Goal: Information Seeking & Learning: Learn about a topic

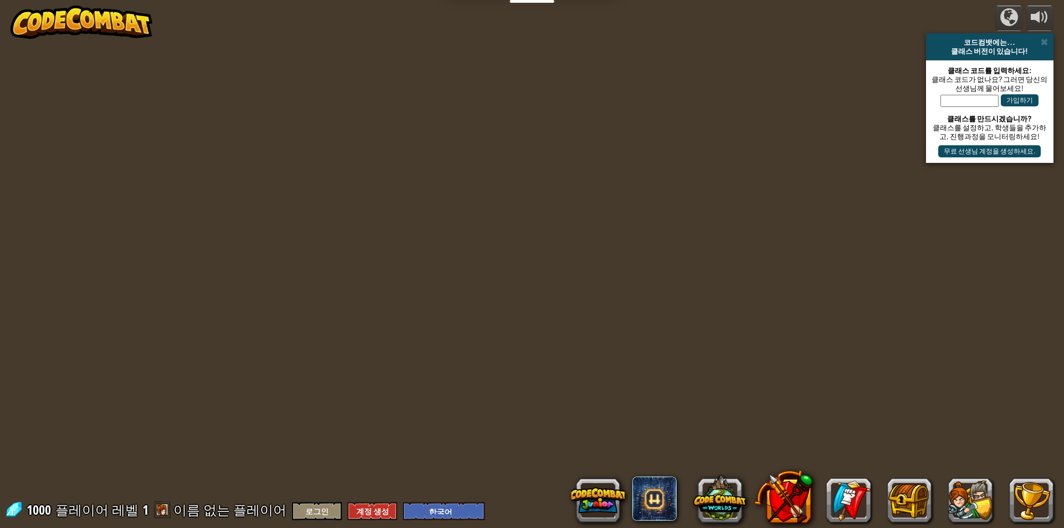
select select "ko"
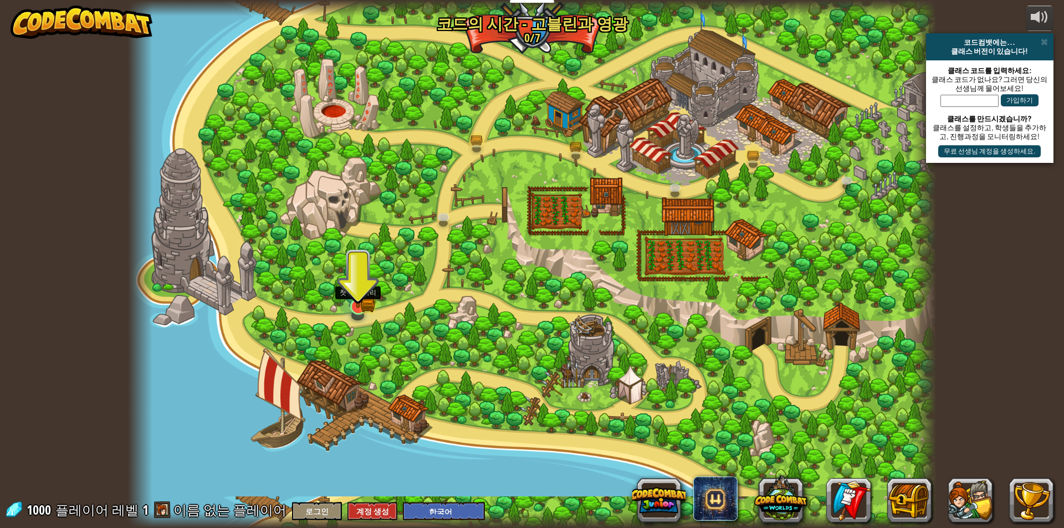
click at [358, 302] on img at bounding box center [358, 284] width 22 height 48
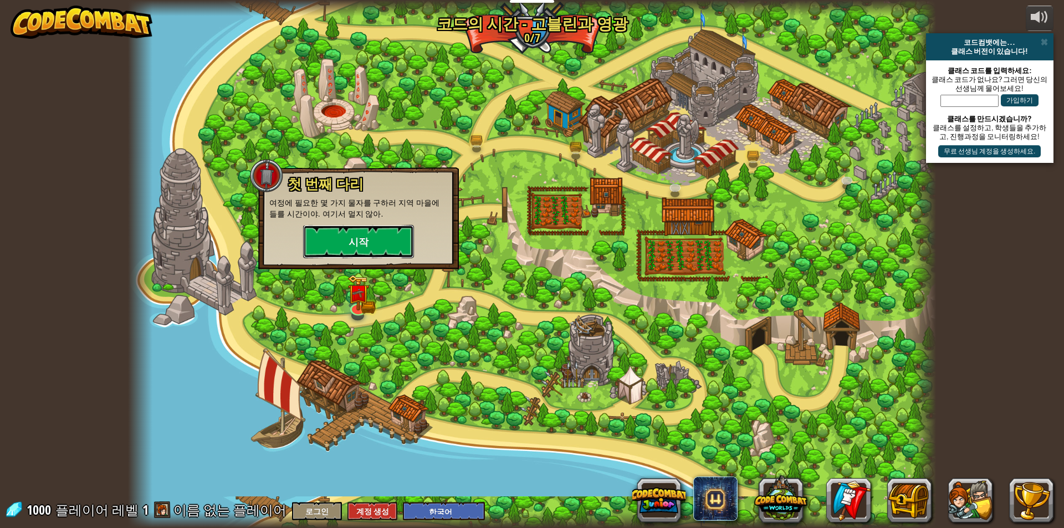
click at [385, 235] on button "시작" at bounding box center [358, 241] width 111 height 33
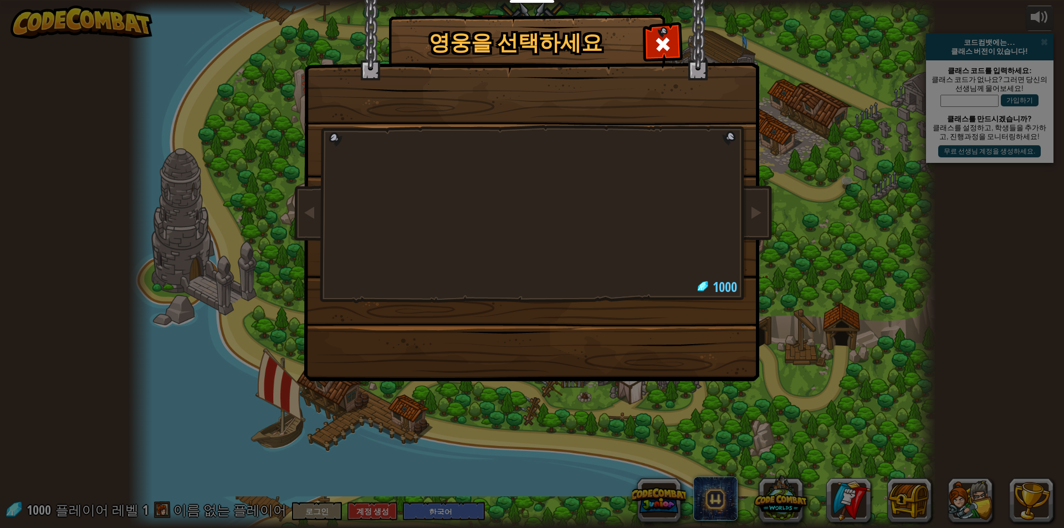
click at [407, 249] on div at bounding box center [531, 175] width 415 height 242
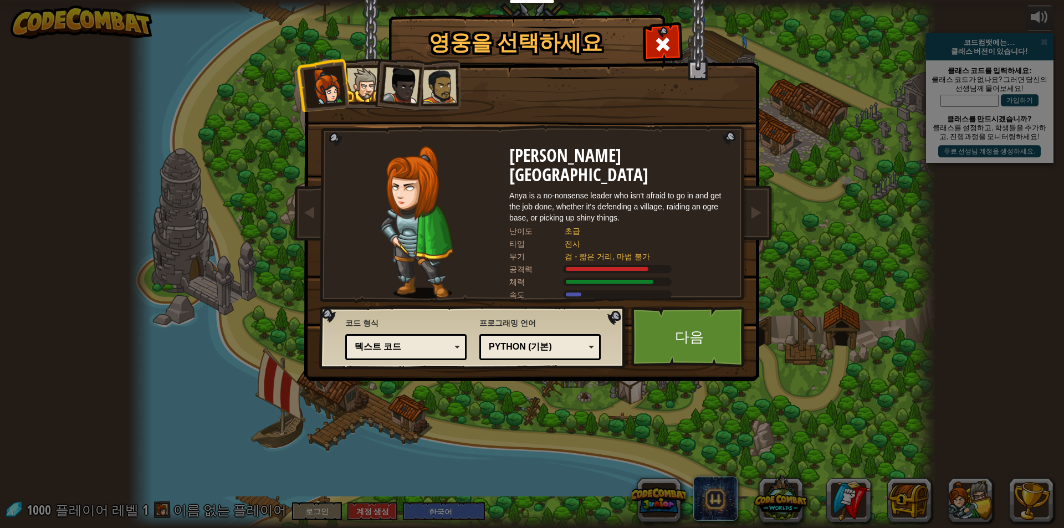
click at [363, 98] on div at bounding box center [364, 85] width 34 height 34
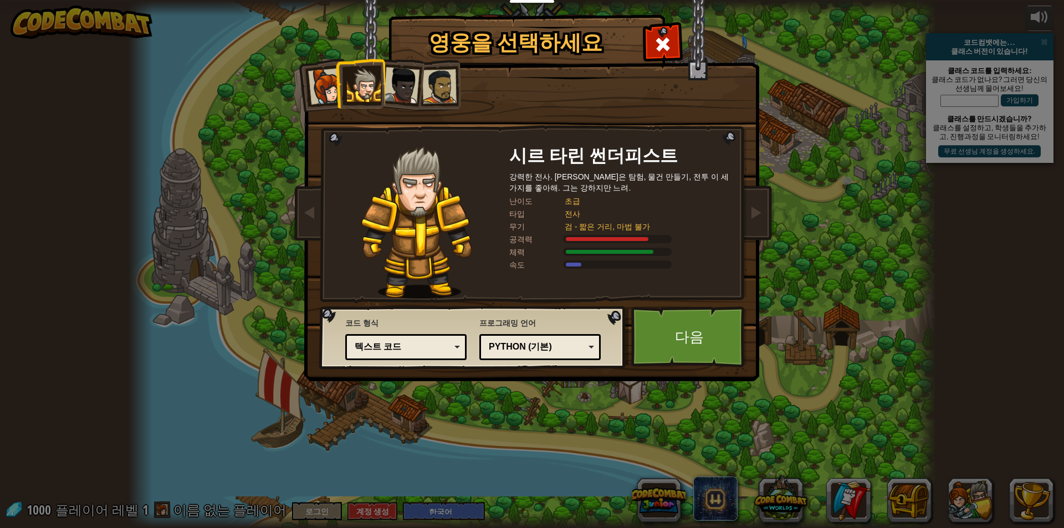
click at [329, 83] on div at bounding box center [326, 86] width 37 height 37
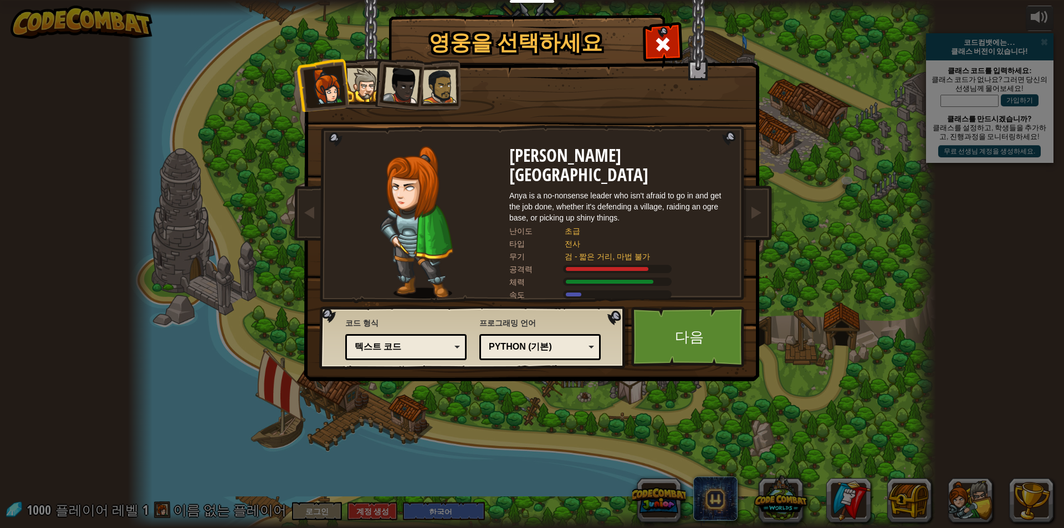
click at [350, 81] on div at bounding box center [364, 85] width 34 height 34
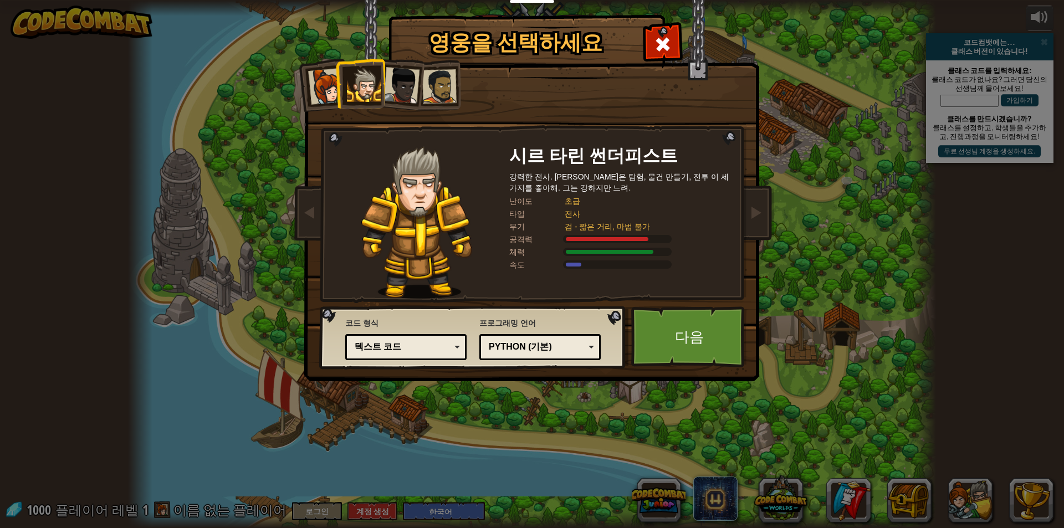
click at [394, 79] on div at bounding box center [401, 85] width 37 height 37
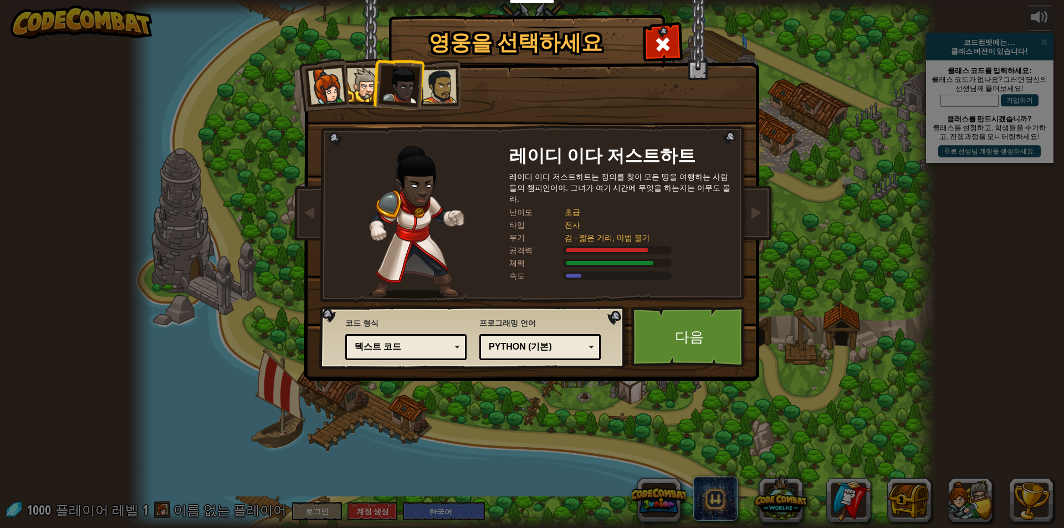
click at [444, 79] on div at bounding box center [439, 86] width 34 height 34
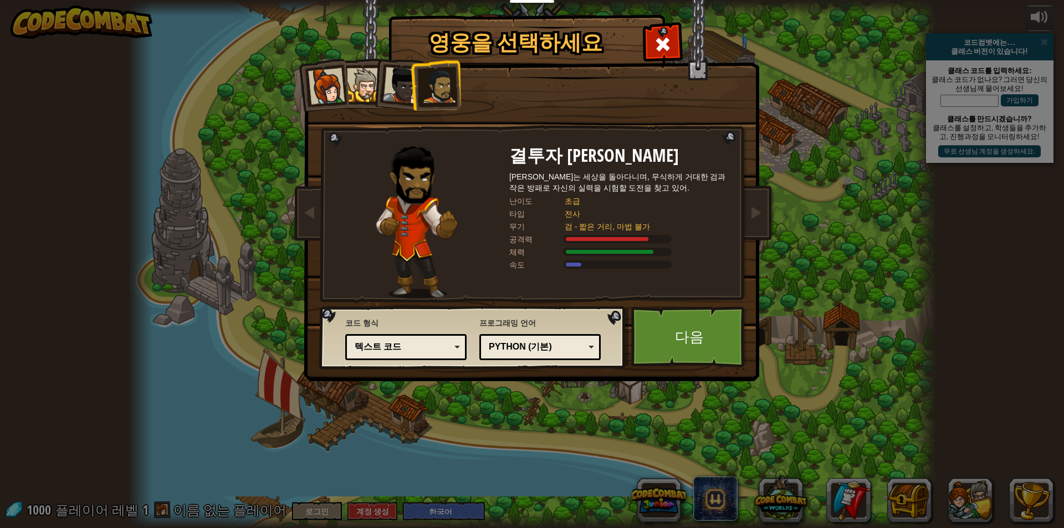
click at [412, 100] on li at bounding box center [435, 85] width 51 height 52
click at [402, 102] on li at bounding box center [398, 83] width 54 height 54
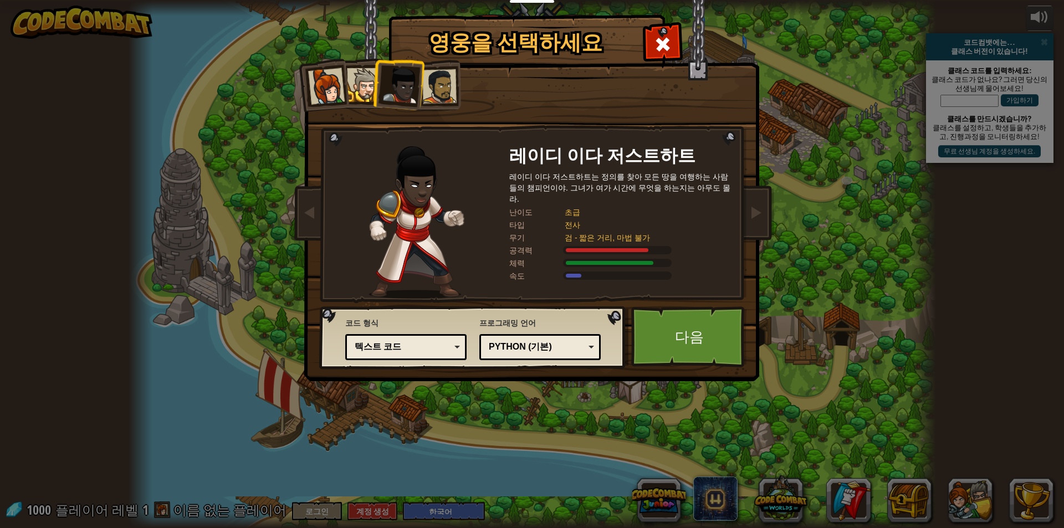
click at [367, 102] on li at bounding box center [360, 83] width 50 height 50
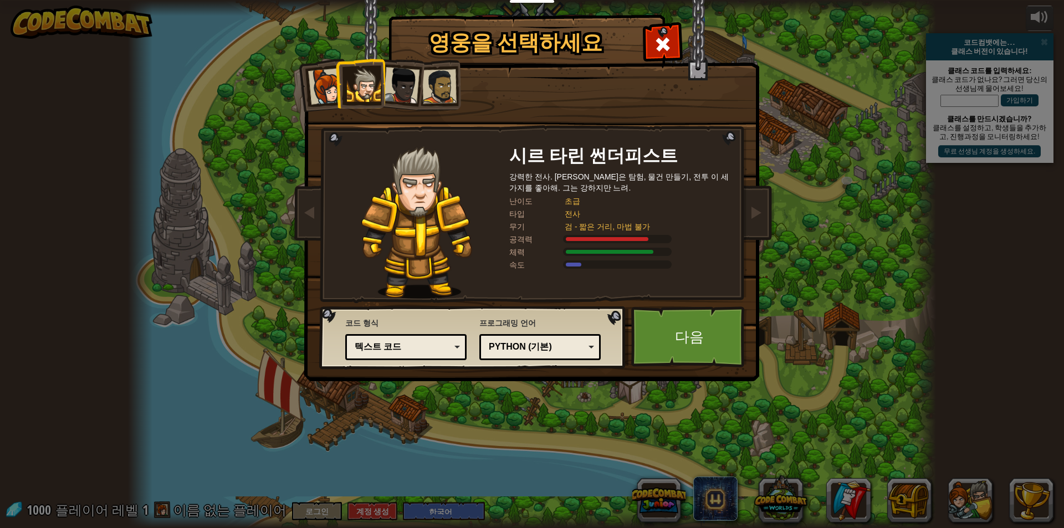
click at [334, 96] on div at bounding box center [326, 86] width 37 height 37
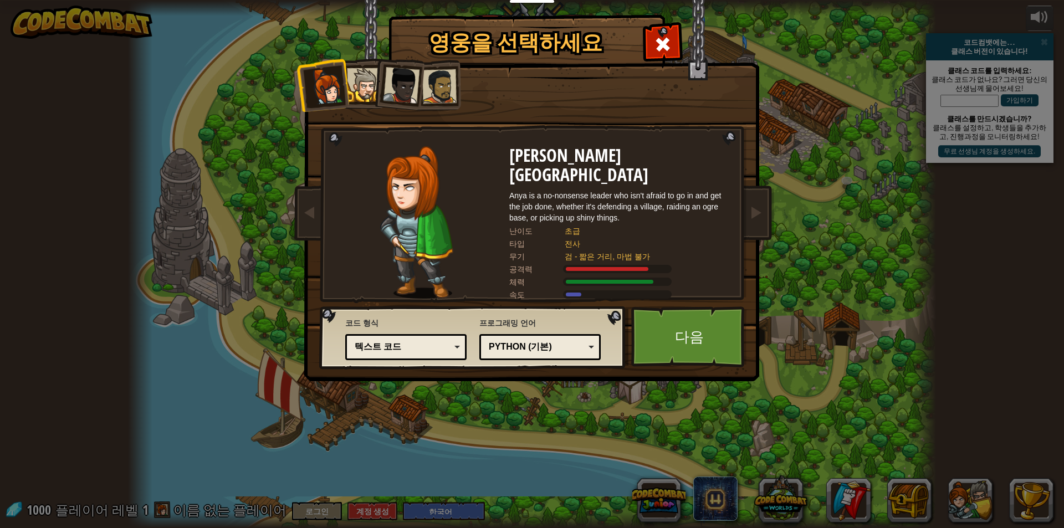
click at [358, 87] on div at bounding box center [364, 85] width 34 height 34
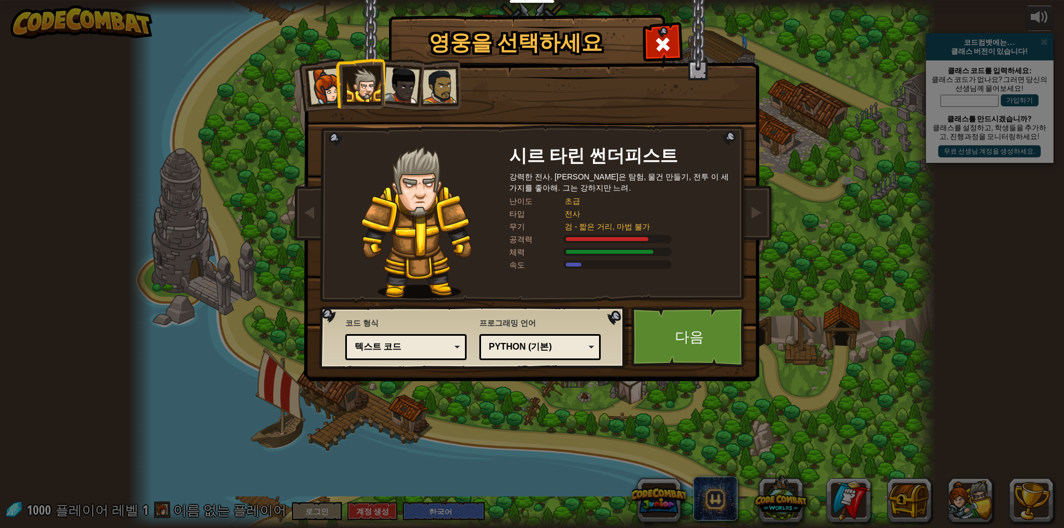
click at [377, 84] on div at bounding box center [364, 85] width 34 height 34
click at [388, 84] on div at bounding box center [401, 85] width 37 height 37
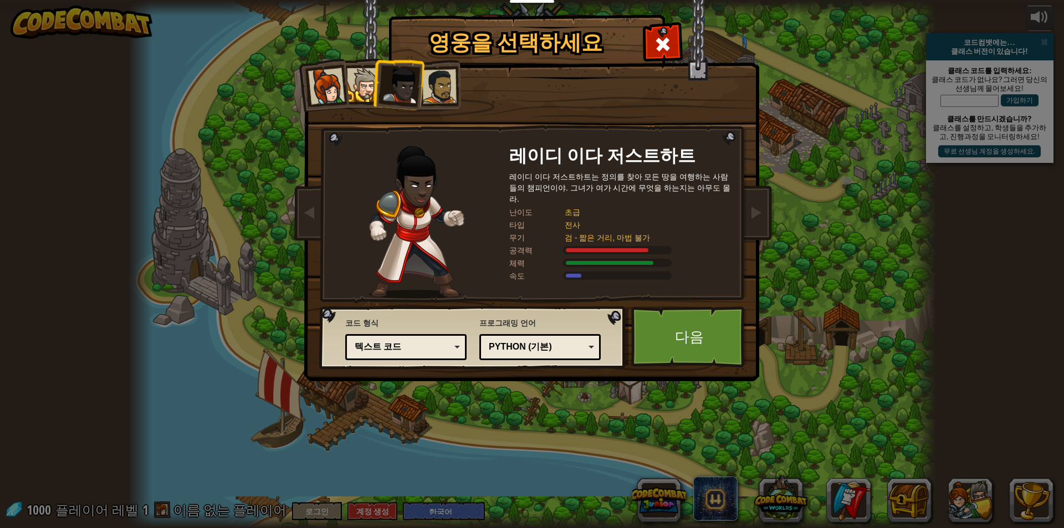
click at [450, 78] on div at bounding box center [439, 86] width 34 height 34
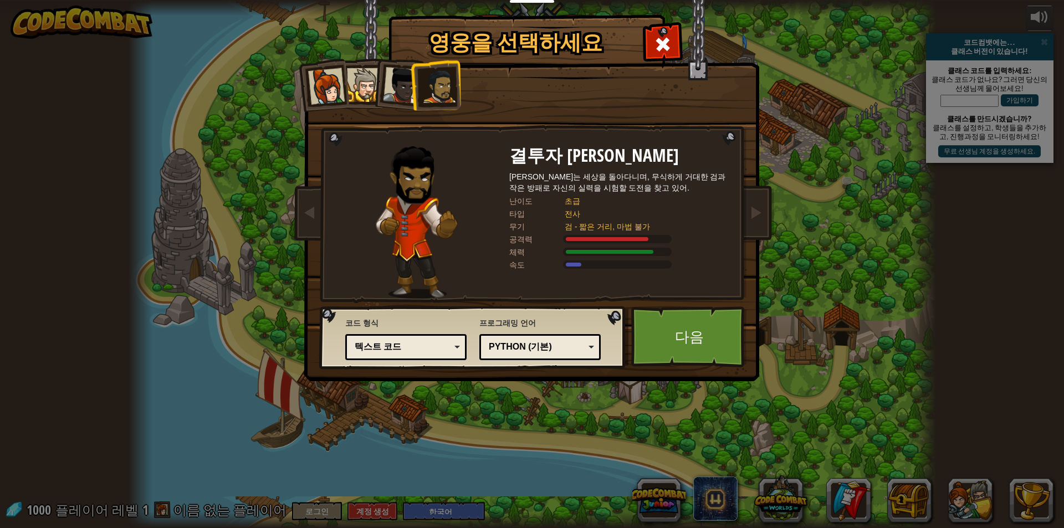
click at [300, 80] on li at bounding box center [322, 85] width 54 height 54
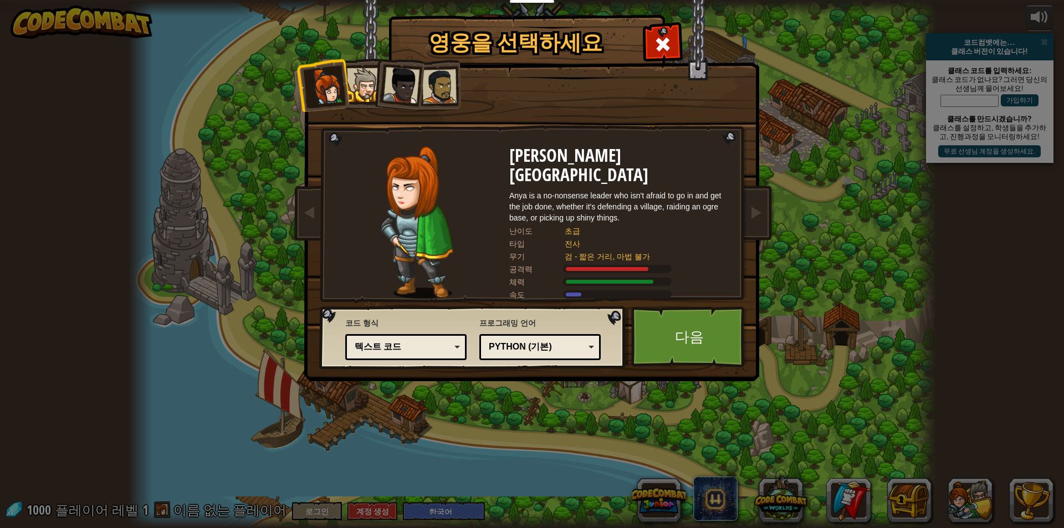
click at [318, 78] on div at bounding box center [326, 86] width 37 height 37
click at [567, 342] on div "Python (기본)" at bounding box center [537, 347] width 96 height 13
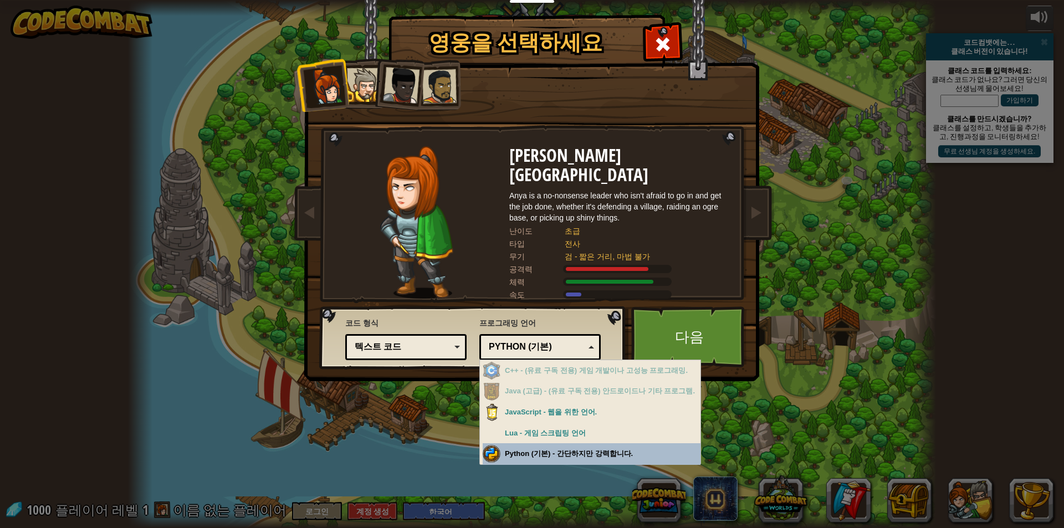
click at [535, 460] on div "영웅을 선택하세요 1000 아냐 웨스턴 대장 Anya is a no-nonsense leader who isn't afraid to go in…" at bounding box center [532, 264] width 1064 height 528
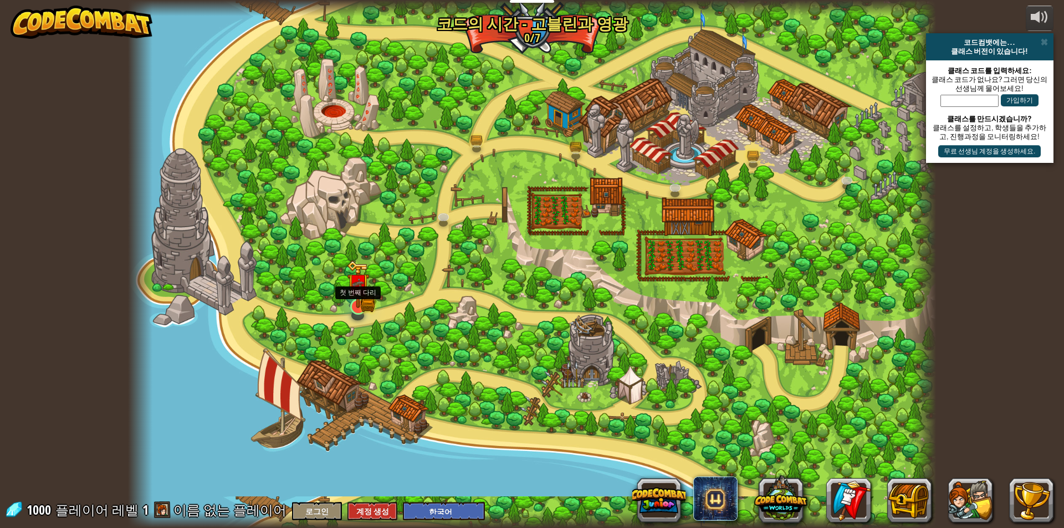
click at [354, 291] on img at bounding box center [358, 284] width 13 height 13
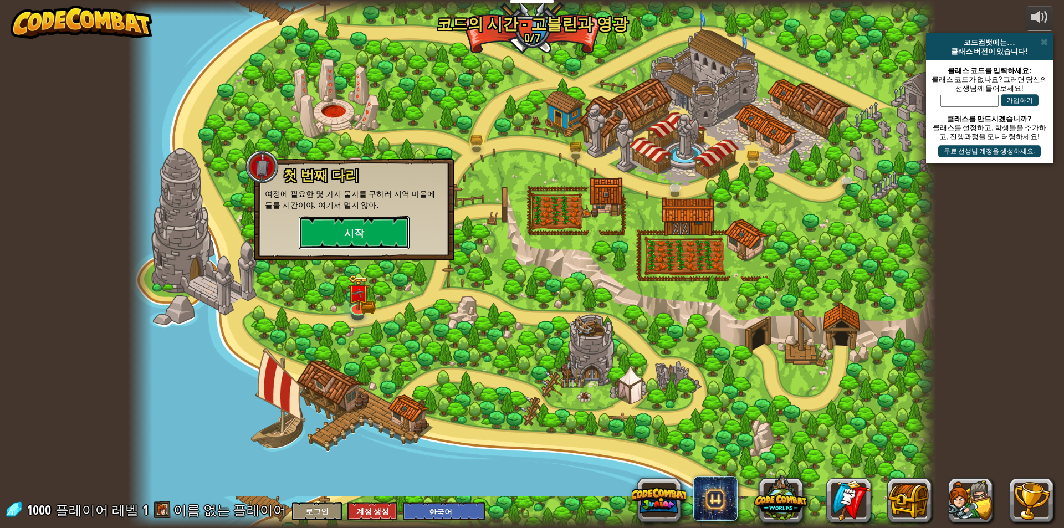
click at [368, 230] on button "시작" at bounding box center [354, 232] width 111 height 33
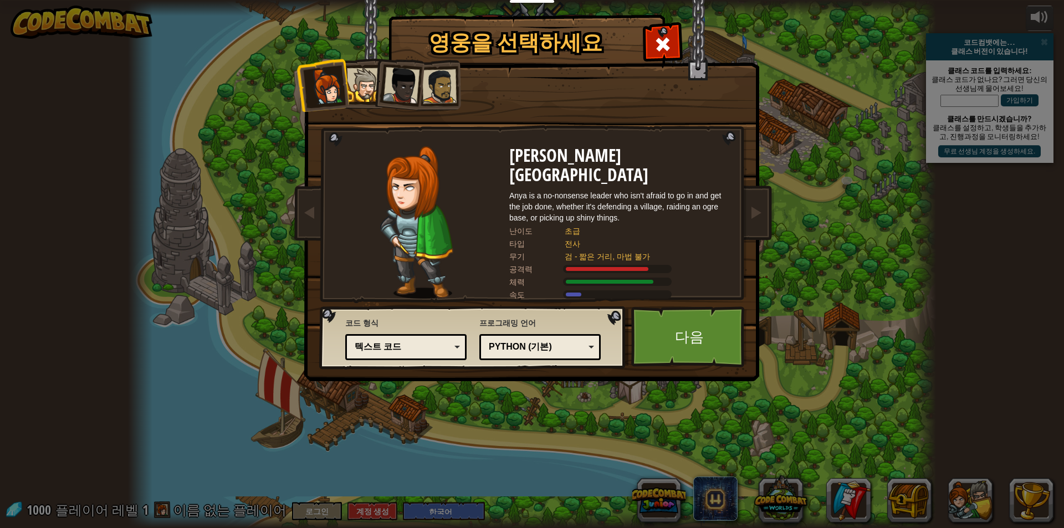
click at [361, 98] on div at bounding box center [364, 85] width 34 height 34
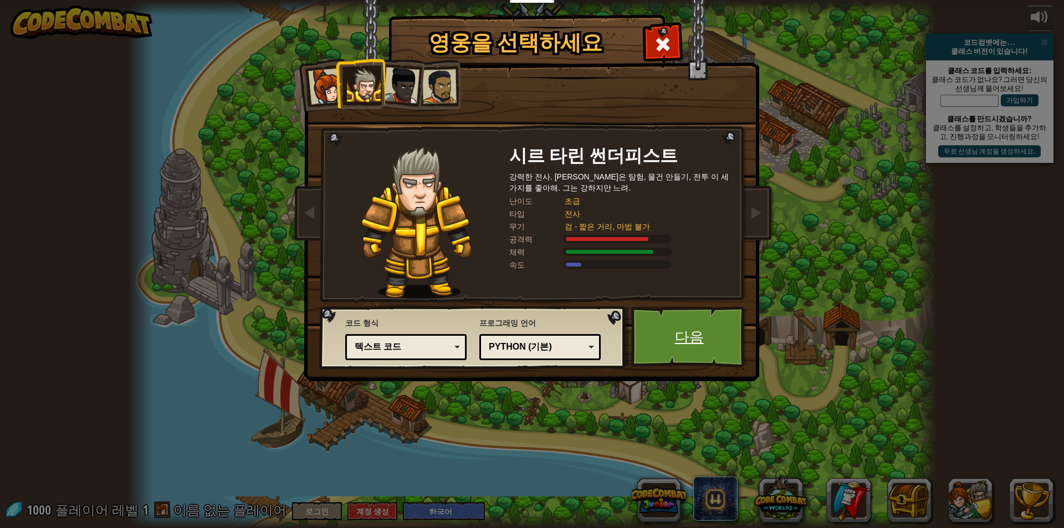
click at [683, 332] on link "다음" at bounding box center [689, 336] width 116 height 61
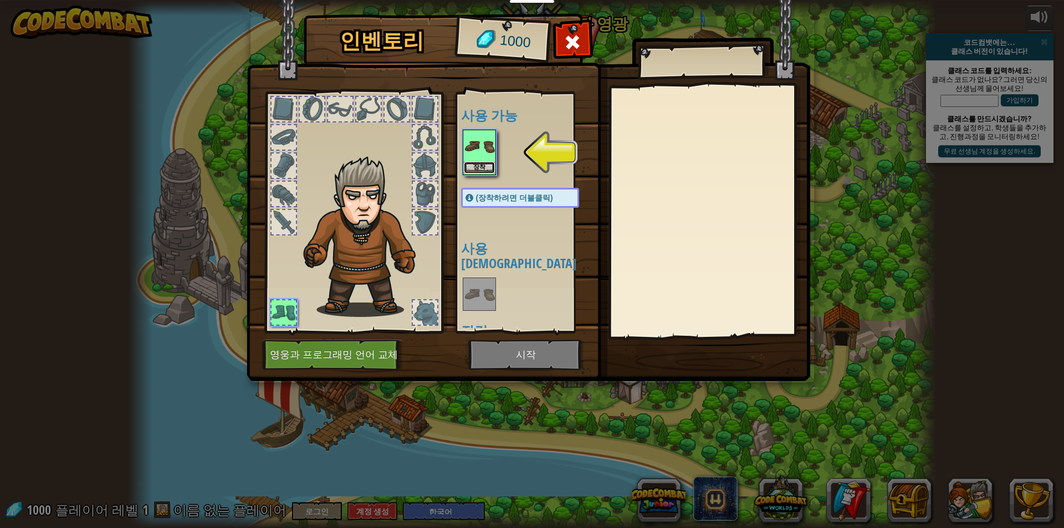
click at [476, 167] on button "장착" at bounding box center [479, 168] width 31 height 12
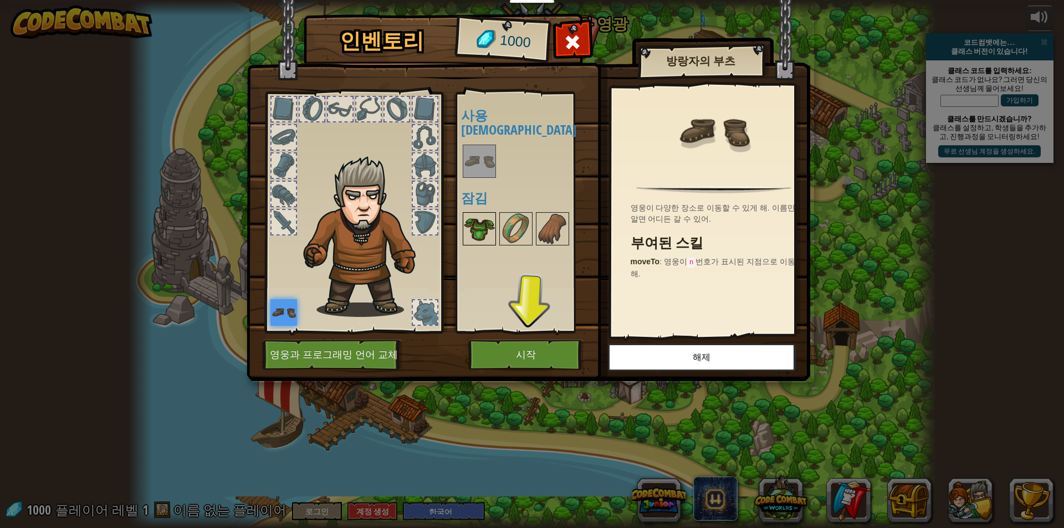
drag, startPoint x: 481, startPoint y: 218, endPoint x: 466, endPoint y: 229, distance: 18.2
click at [456, 230] on div "사용 가능 장착 (장착하려면 더블클릭) 사용 불가 잠김" at bounding box center [524, 212] width 136 height 241
click at [486, 227] on img at bounding box center [479, 228] width 31 height 31
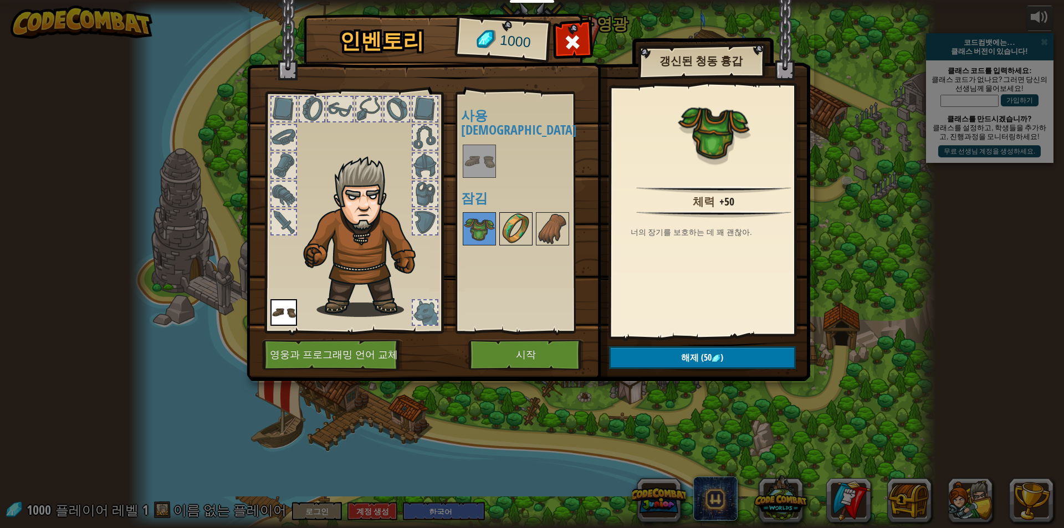
click at [514, 223] on img at bounding box center [515, 228] width 31 height 31
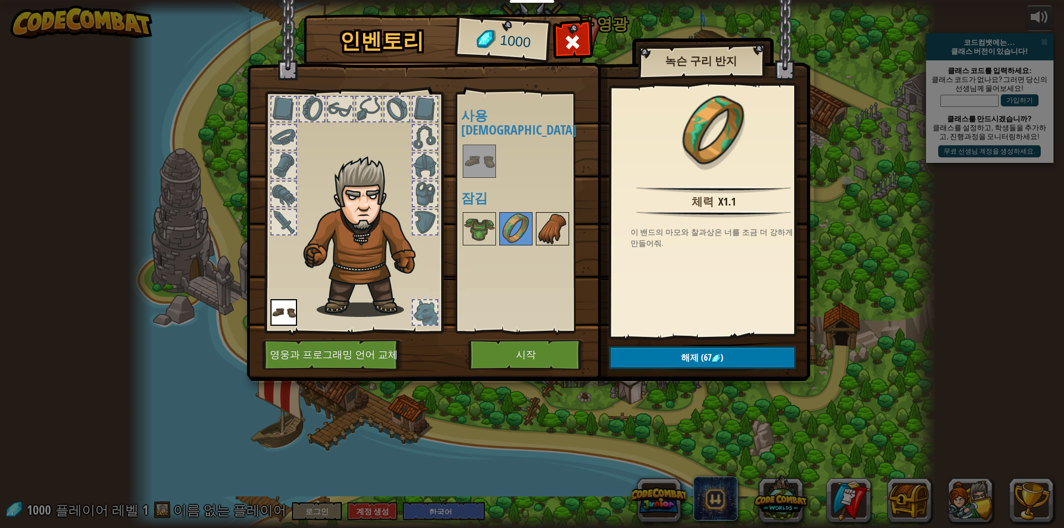
click at [548, 217] on img at bounding box center [552, 228] width 31 height 31
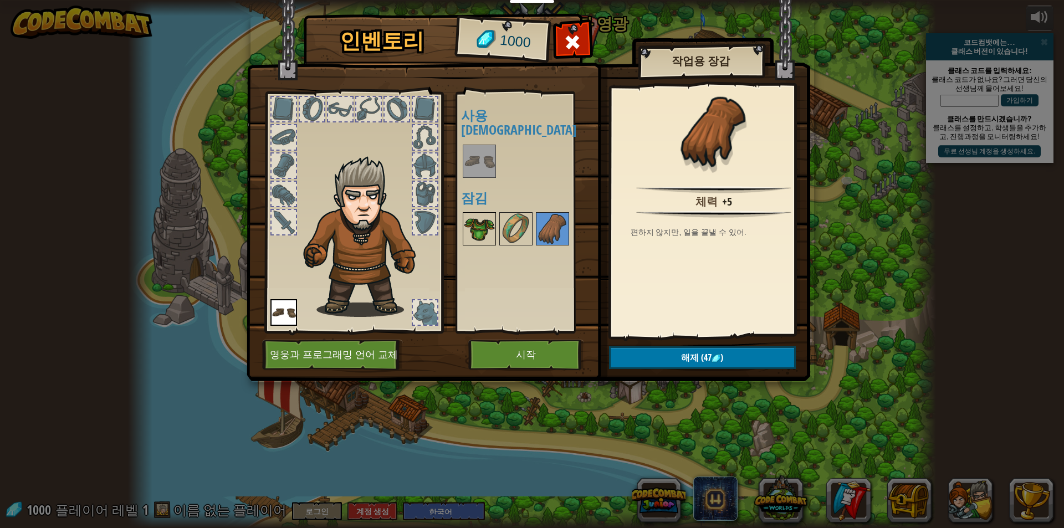
click at [474, 215] on img at bounding box center [479, 228] width 31 height 31
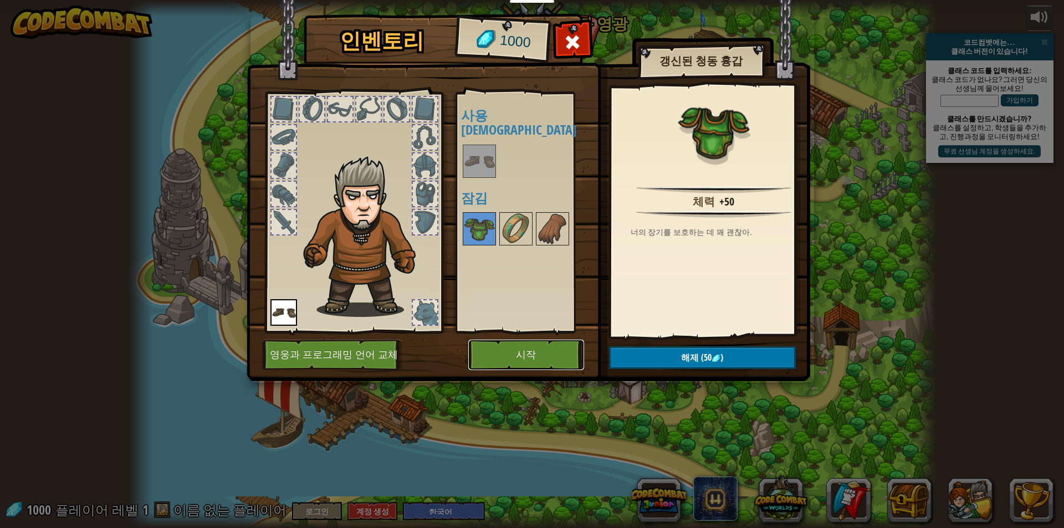
click at [524, 358] on button "시작" at bounding box center [526, 355] width 116 height 30
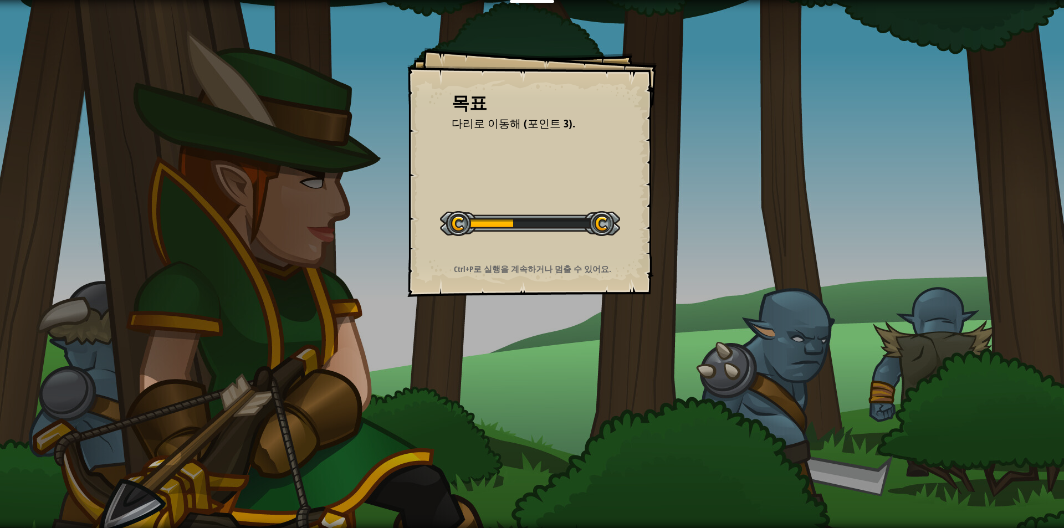
click at [566, 217] on div at bounding box center [530, 223] width 180 height 25
click at [566, 130] on span "다리로 이동해 (포인트 3)." at bounding box center [514, 123] width 124 height 15
drag, startPoint x: 583, startPoint y: 238, endPoint x: 614, endPoint y: 229, distance: 31.9
click at [584, 238] on div "레벨 시작" at bounding box center [530, 222] width 180 height 44
click at [0, 0] on button "레벨 시작" at bounding box center [0, 0] width 0 height 0
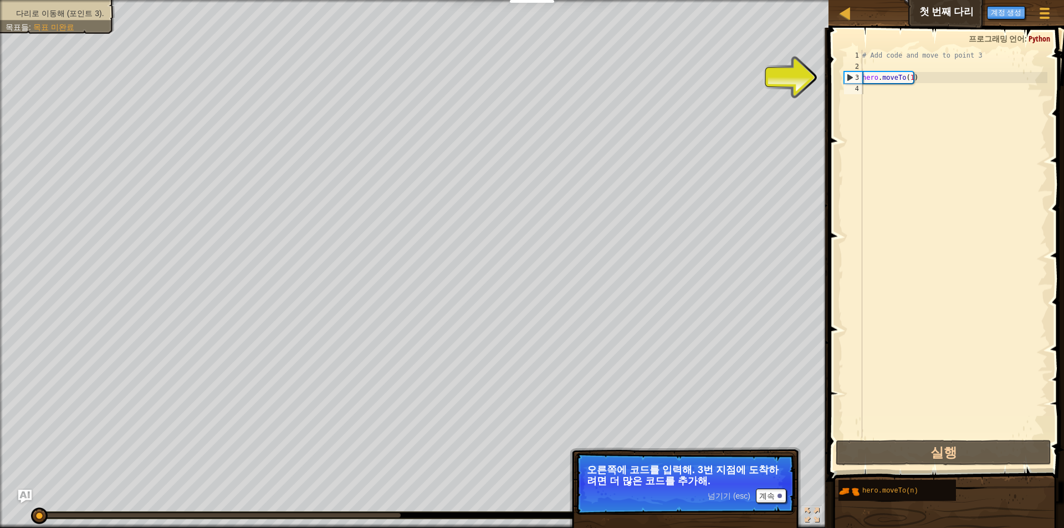
click at [892, 173] on div "# Add code and move to point 3 hero . moveTo ( 1 )" at bounding box center [953, 255] width 187 height 410
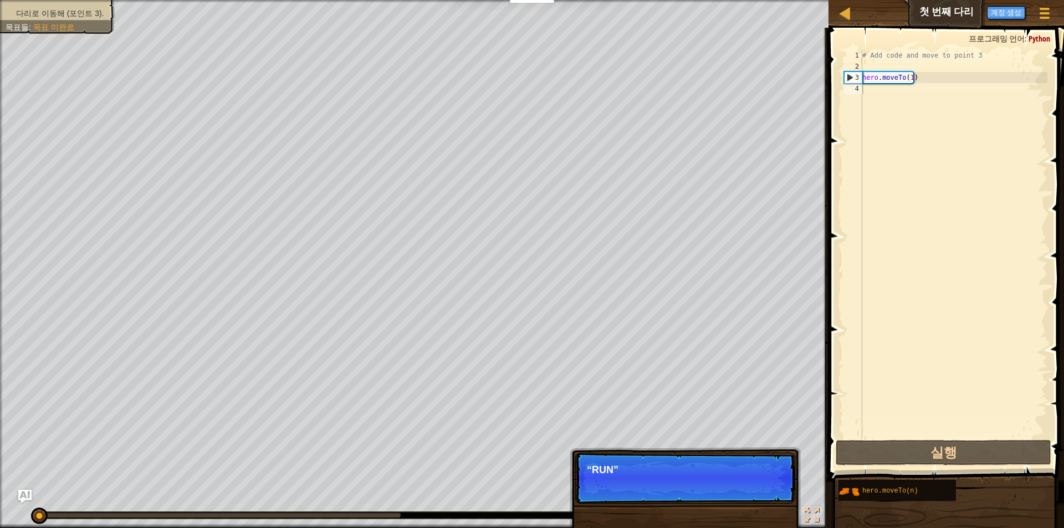
click at [1037, 37] on span "Python" at bounding box center [1039, 38] width 22 height 11
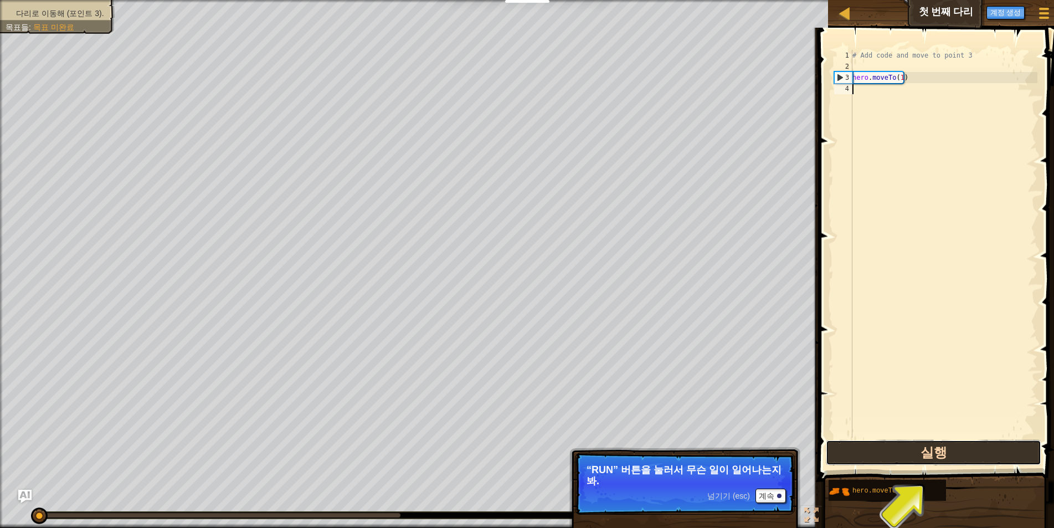
click at [900, 458] on button "실행" at bounding box center [934, 452] width 216 height 25
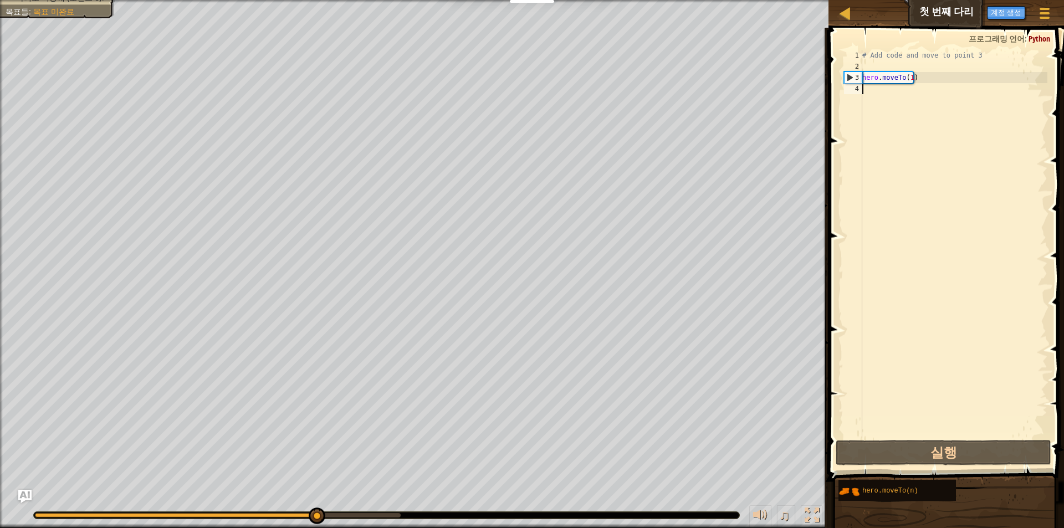
drag, startPoint x: 901, startPoint y: 83, endPoint x: 896, endPoint y: 86, distance: 6.0
click at [896, 86] on div "# Add code and move to point 3 hero . moveTo ( 1 )" at bounding box center [953, 255] width 187 height 410
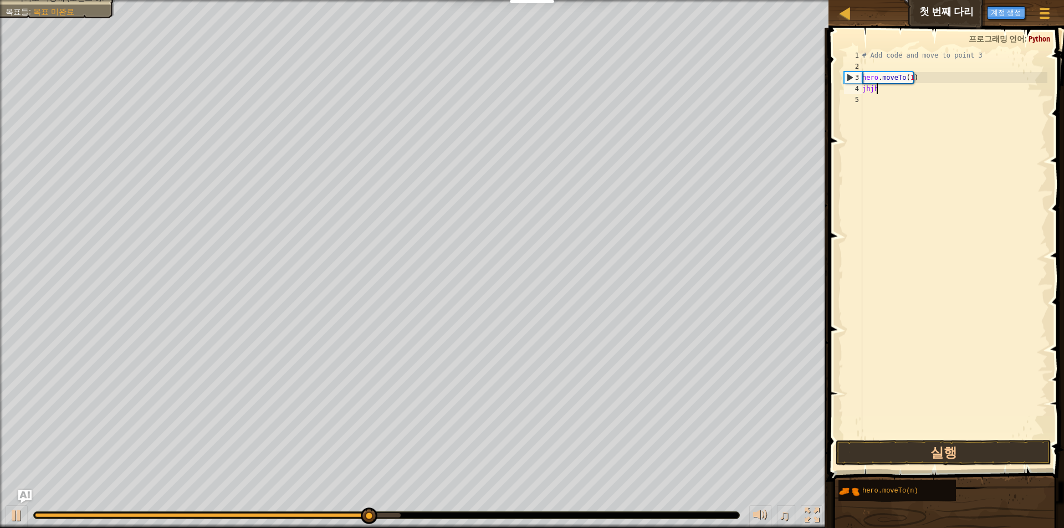
scroll to position [5, 1]
type textarea "j"
select select "ko"
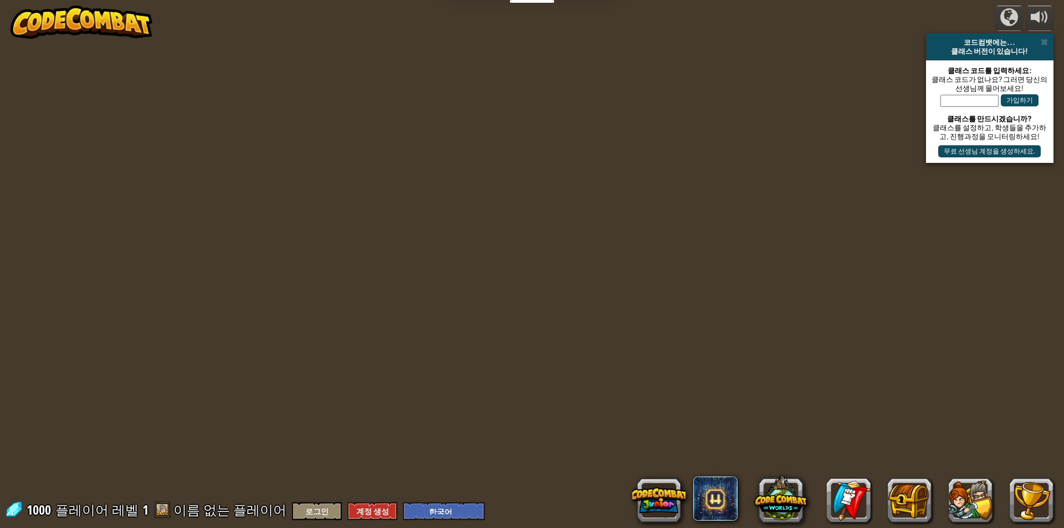
select select "ko"
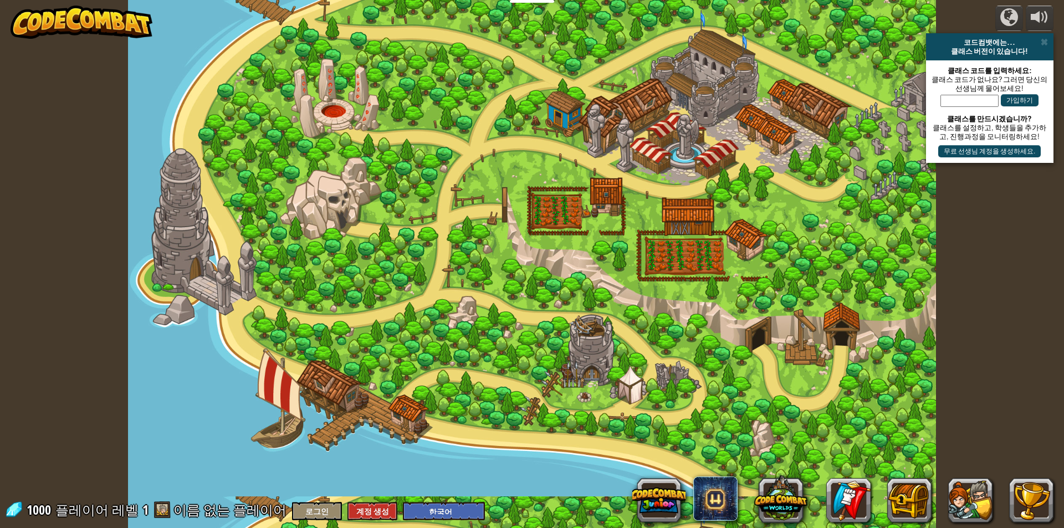
select select "ko"
